Goal: Task Accomplishment & Management: Manage account settings

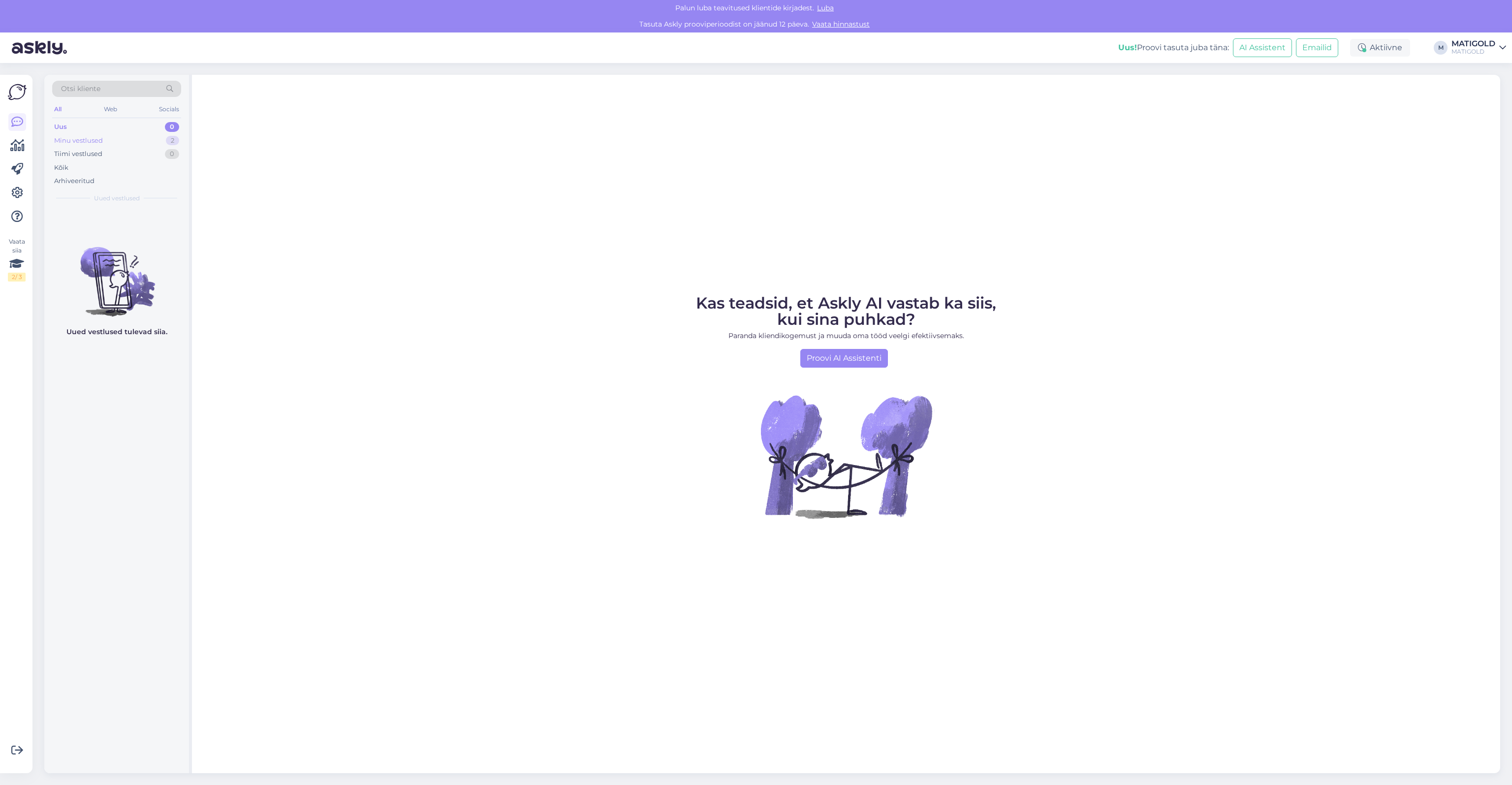
click at [61, 134] on div "Minu vestlused 2" at bounding box center [116, 140] width 129 height 14
click at [109, 233] on div "Tervist! See sõrmus on 15,5 mm suurusega saadaval!" at bounding box center [127, 233] width 113 height 17
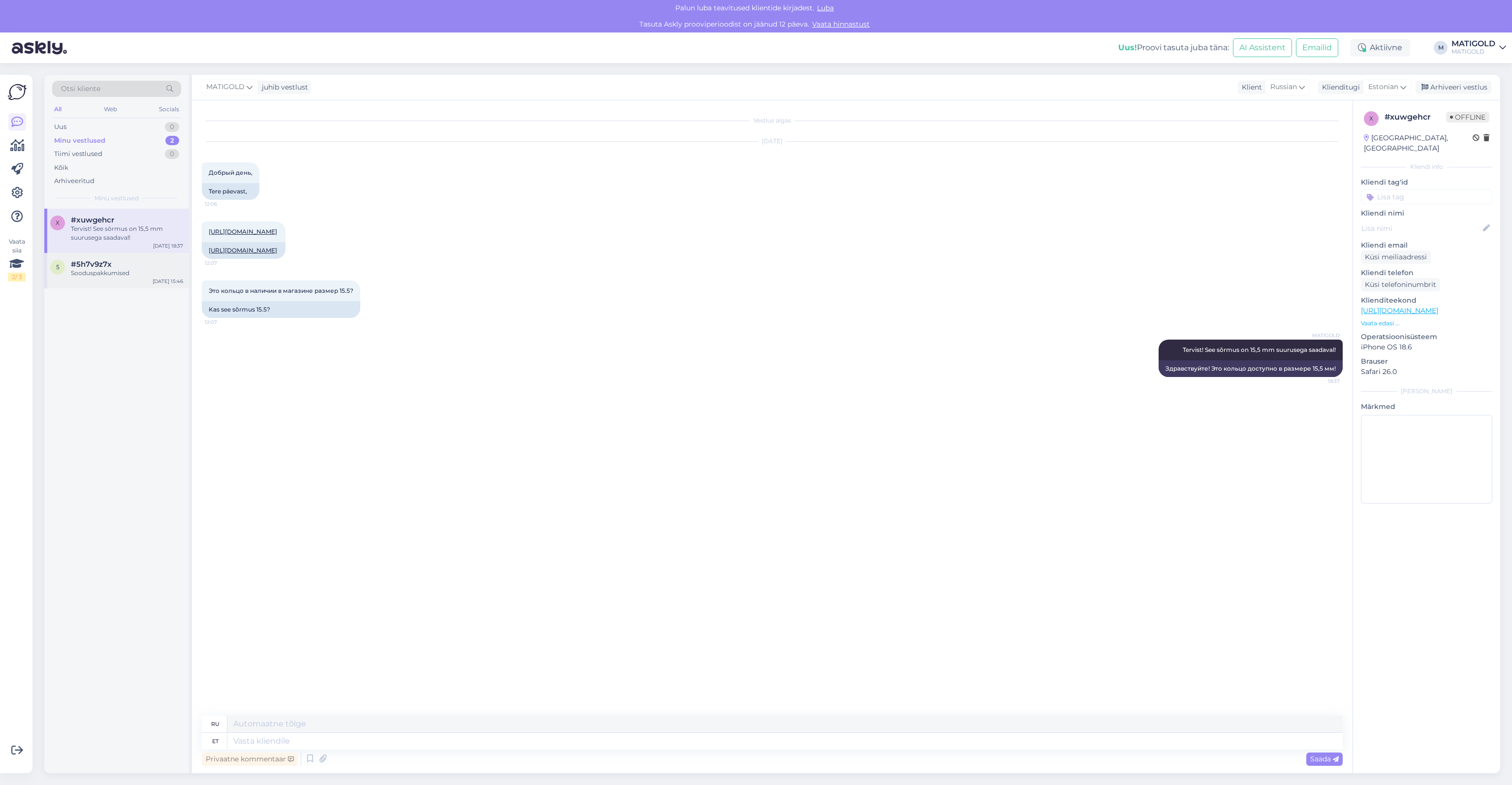
click at [107, 278] on div "5 #5h7v9z7x Sooduspakkumised Sep 27 15:46" at bounding box center [116, 270] width 145 height 36
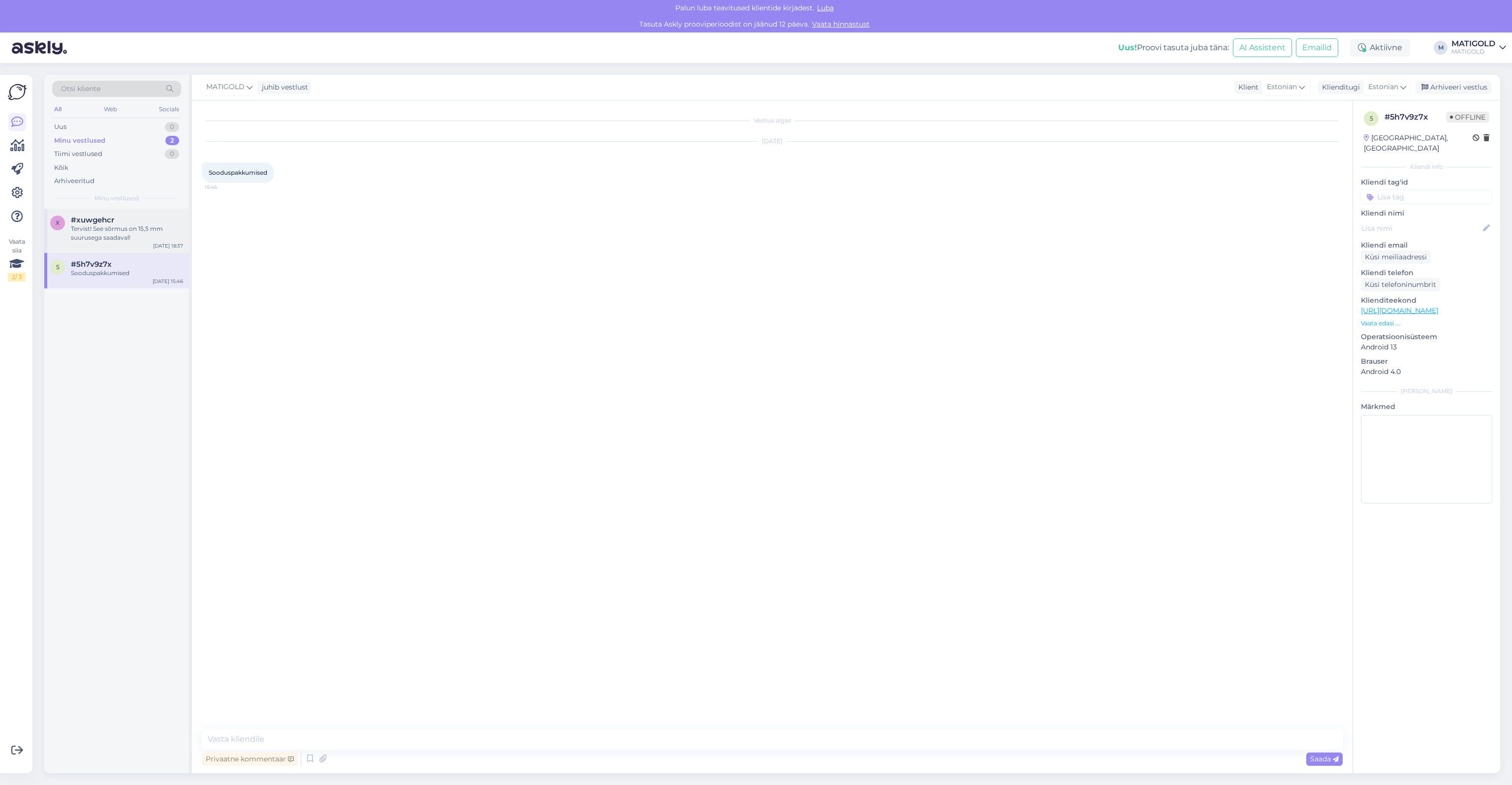
click at [129, 239] on div "Tervist! See sõrmus on 15,5 mm suurusega saadaval!" at bounding box center [127, 233] width 113 height 17
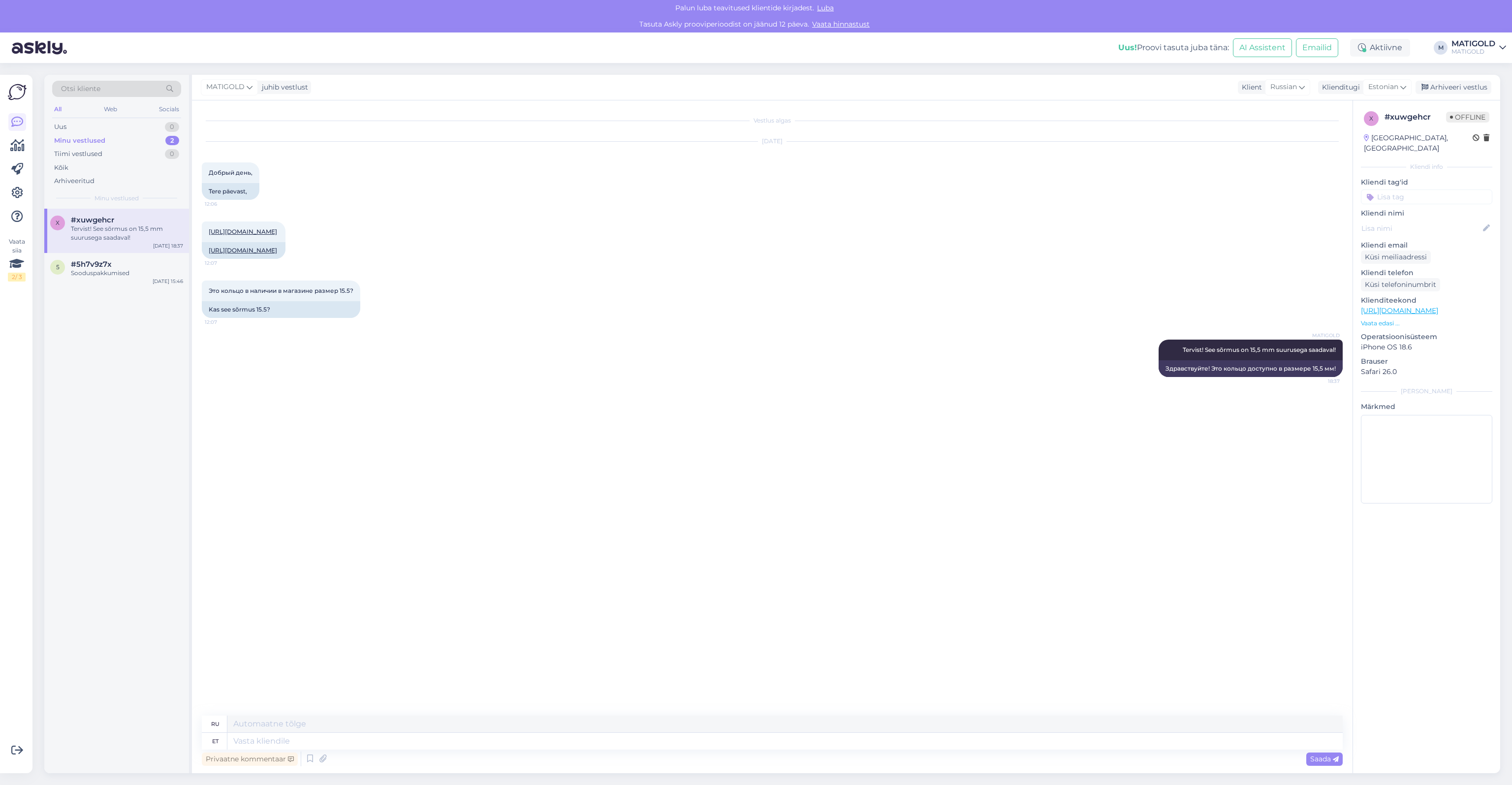
click at [605, 450] on div "Vestlus algas Sep 27 2025 Добрый день, 12:06 Tere päevast, https://matikuld.ee/…" at bounding box center [776, 408] width 1150 height 596
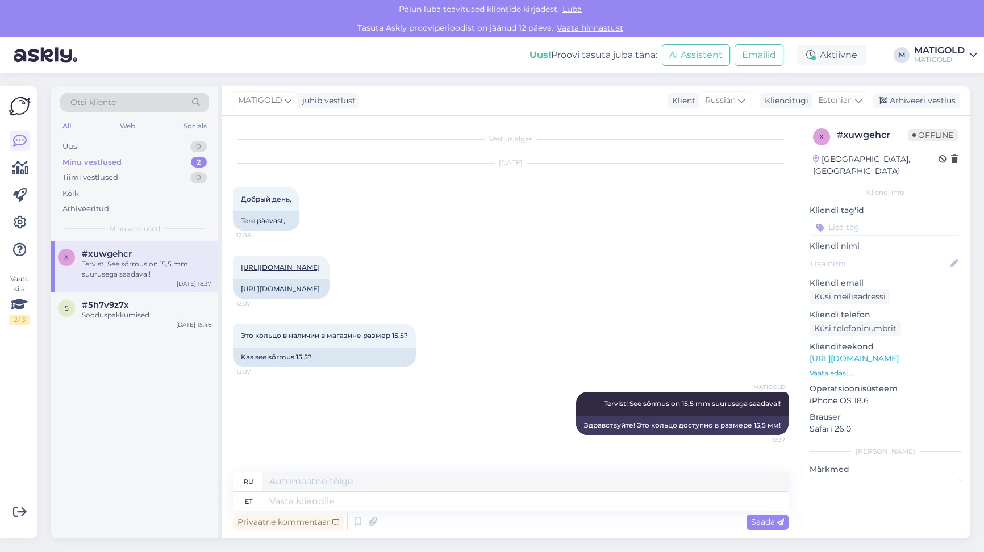
click at [118, 483] on div "x #xuwgehcr Tervist! See sõrmus on 15,5 mm suurusega saadaval! Sep 27 18:37 5 #…" at bounding box center [134, 390] width 167 height 298
click at [919, 106] on div "Arhiveeri vestlus" at bounding box center [915, 100] width 87 height 15
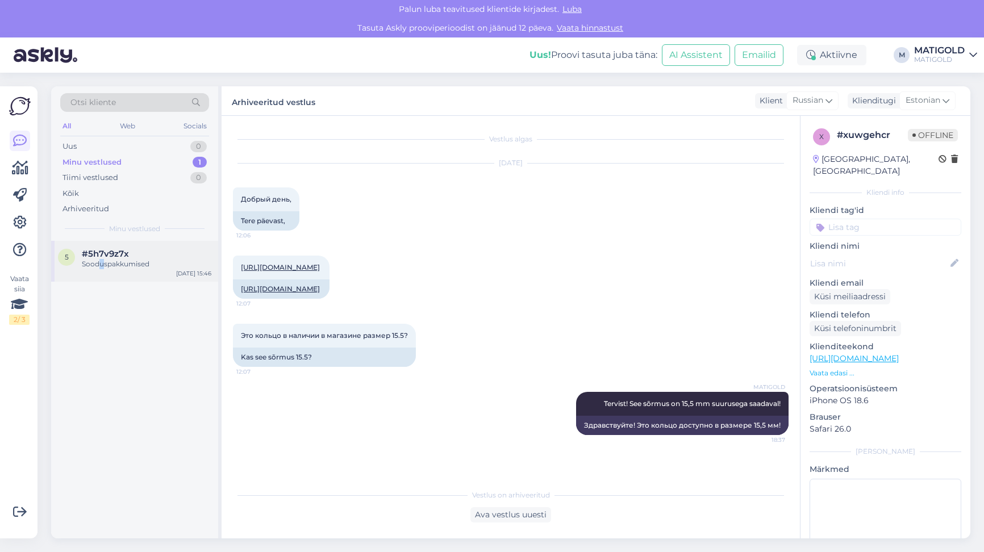
click at [101, 274] on div "5 #5h7v9z7x Sooduspakkumised Sep 27 15:46" at bounding box center [134, 261] width 167 height 41
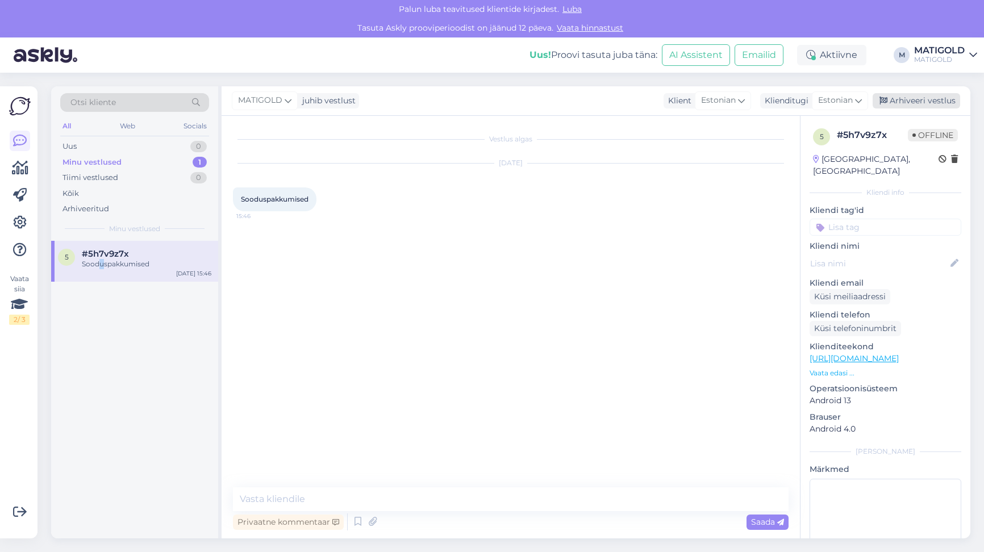
click at [915, 97] on div "Arhiveeri vestlus" at bounding box center [915, 100] width 87 height 15
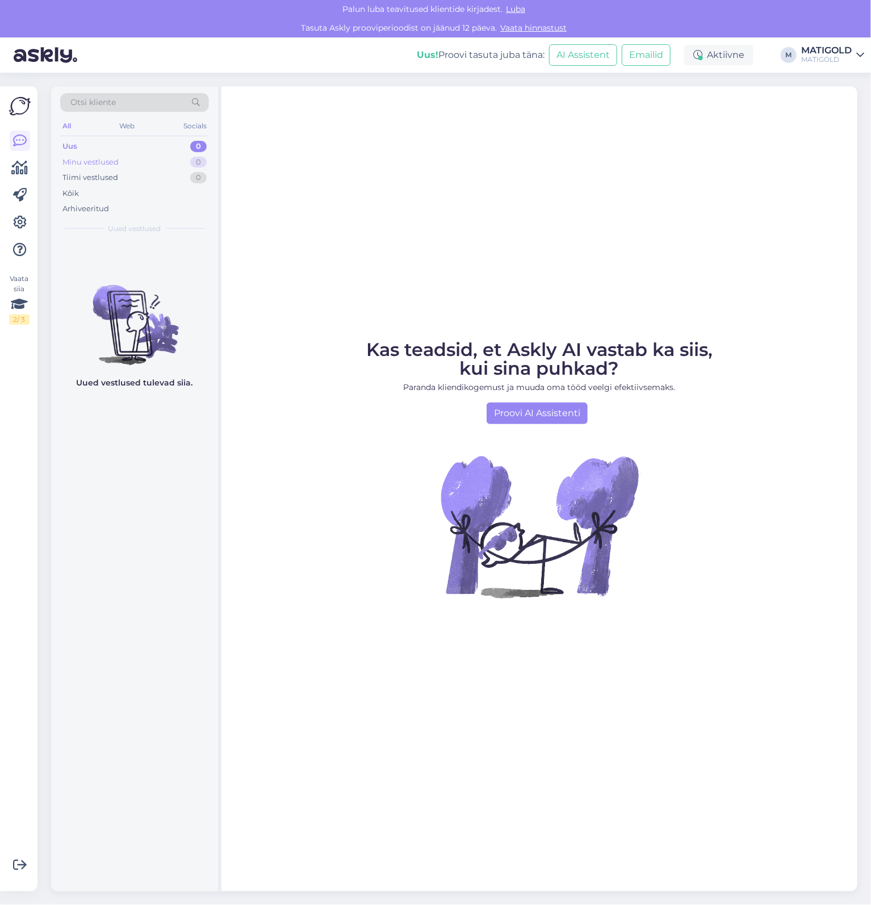
click at [105, 160] on div "Minu vestlused" at bounding box center [90, 162] width 56 height 11
click at [83, 137] on div "Otsi kliente All Web Socials Uus 0 Minu vestlused 0 Tiimi vestlused 0 Kõik Arhi…" at bounding box center [134, 163] width 167 height 154
click at [83, 144] on div "Uus 0" at bounding box center [134, 147] width 149 height 16
